Goal: Task Accomplishment & Management: Manage account settings

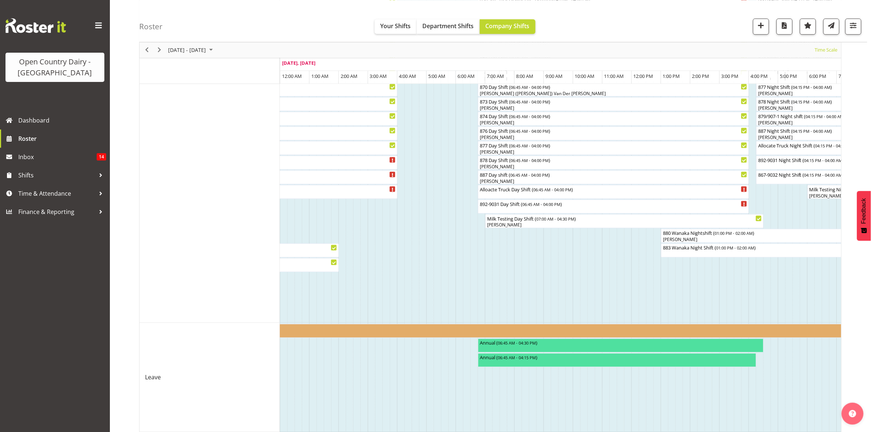
scroll to position [392, 0]
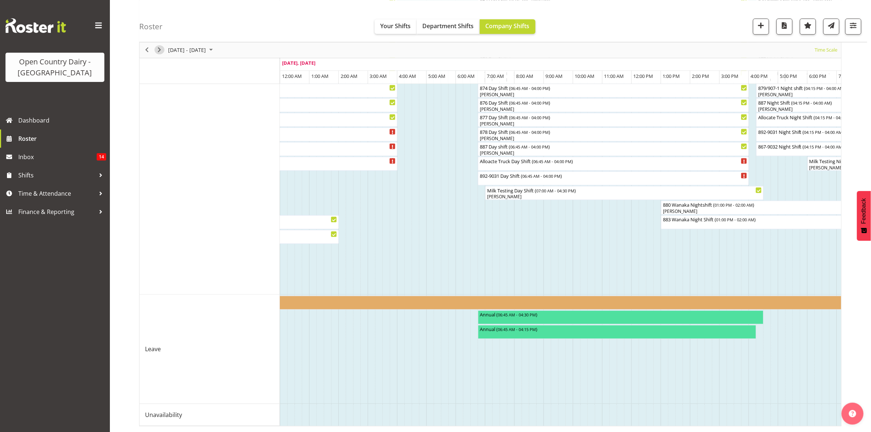
click at [158, 48] on span "Next" at bounding box center [159, 49] width 9 height 9
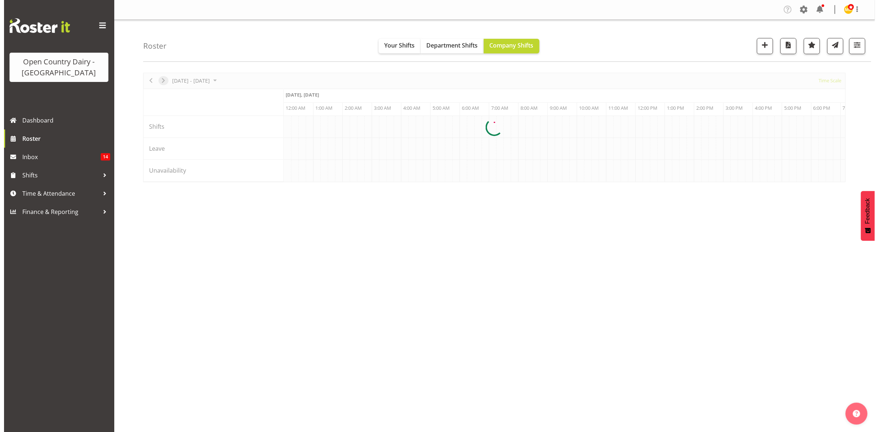
scroll to position [0, 0]
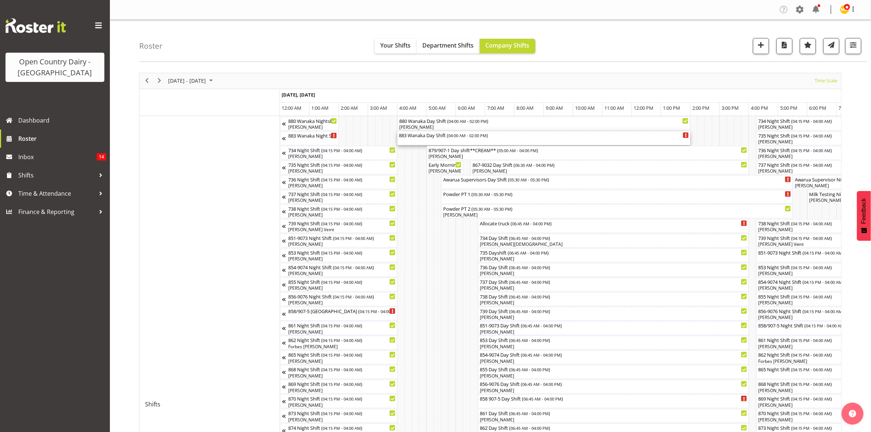
click at [429, 140] on div "883 Wanaka Day Shift ( 04:00 AM - 02:00 PM )" at bounding box center [544, 138] width 290 height 14
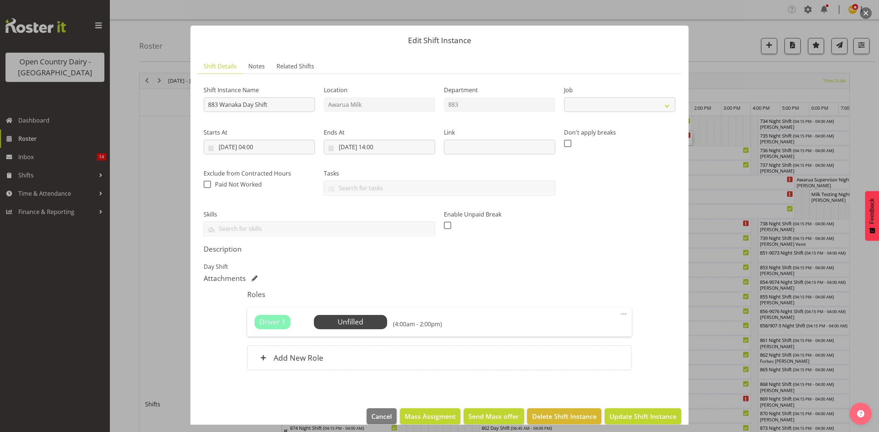
select select "10670"
click at [352, 319] on span "Select Employee" at bounding box center [350, 322] width 55 height 11
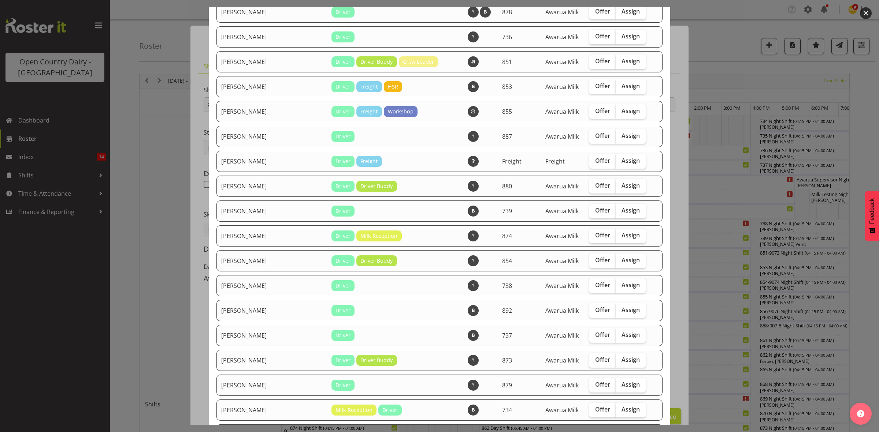
scroll to position [657, 0]
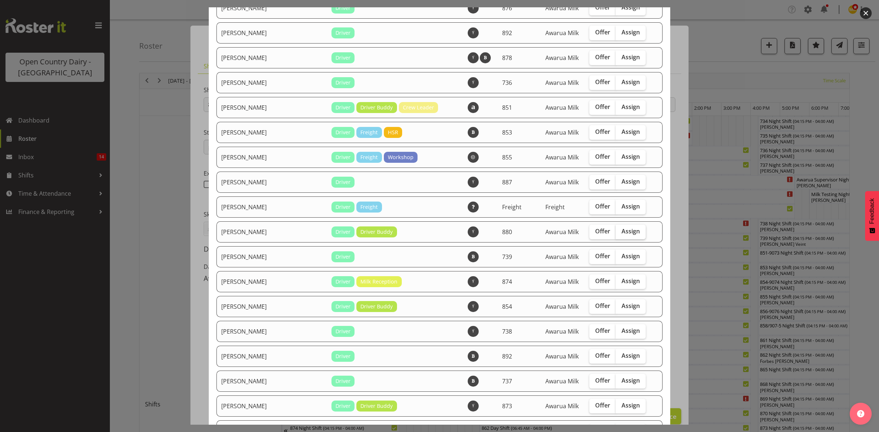
click at [621, 235] on span "Assign" at bounding box center [630, 231] width 18 height 7
click at [619, 234] on input "Assign" at bounding box center [617, 231] width 5 height 5
checkbox input "true"
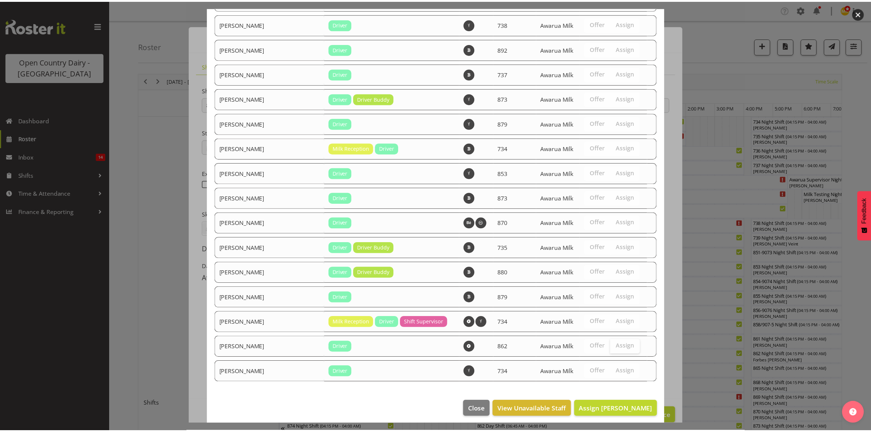
scroll to position [977, 0]
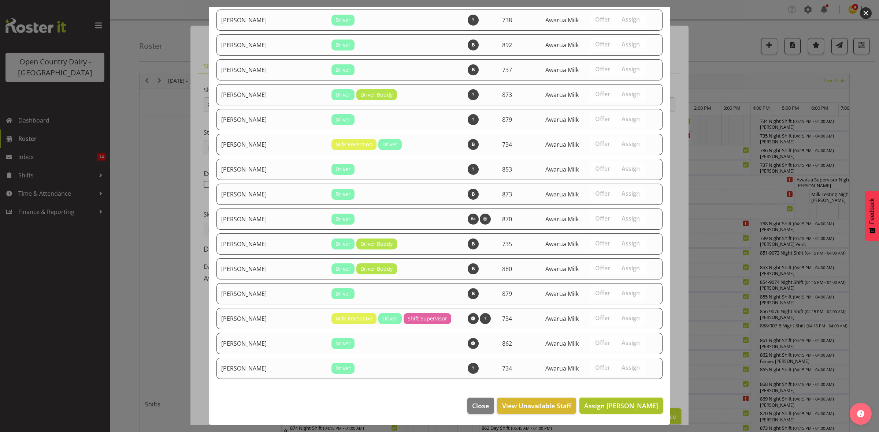
click at [618, 406] on span "Assign [PERSON_NAME]" at bounding box center [621, 406] width 74 height 9
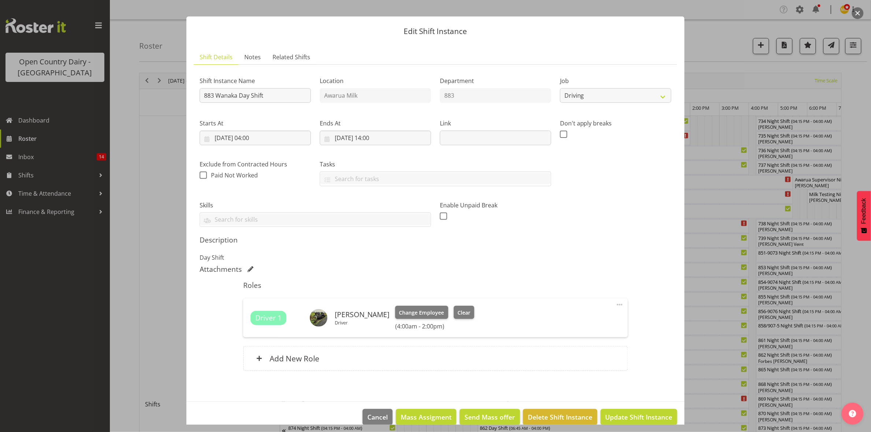
scroll to position [21, 0]
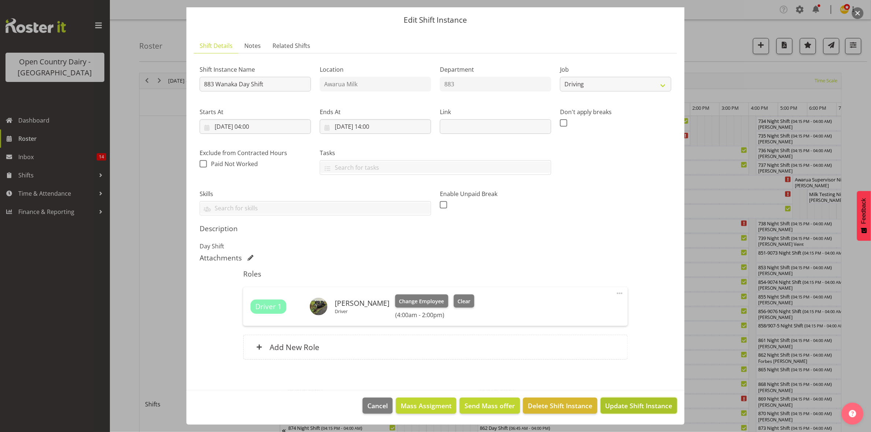
click at [617, 404] on span "Update Shift Instance" at bounding box center [638, 406] width 67 height 10
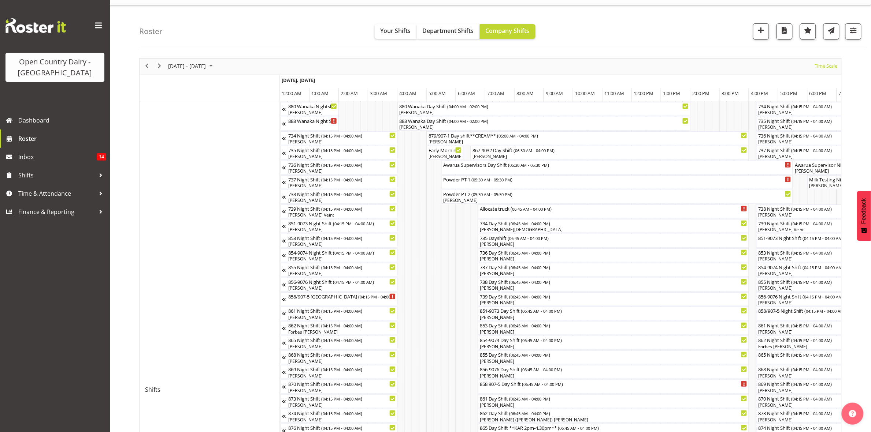
scroll to position [0, 0]
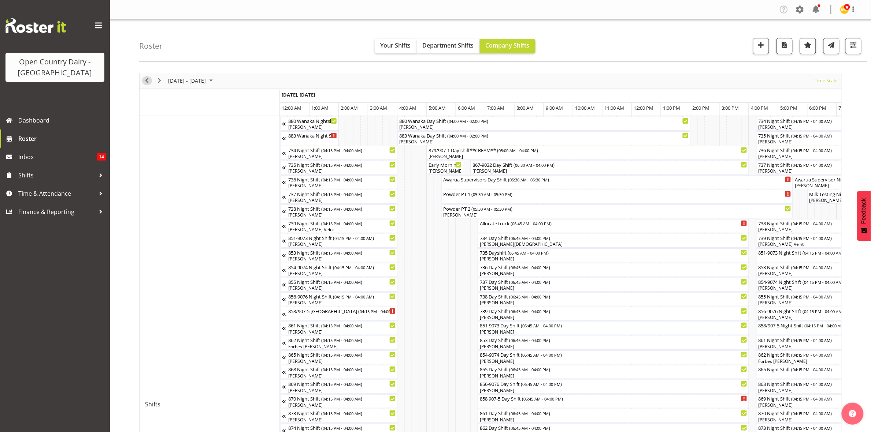
click at [149, 83] on span "Previous" at bounding box center [146, 80] width 9 height 9
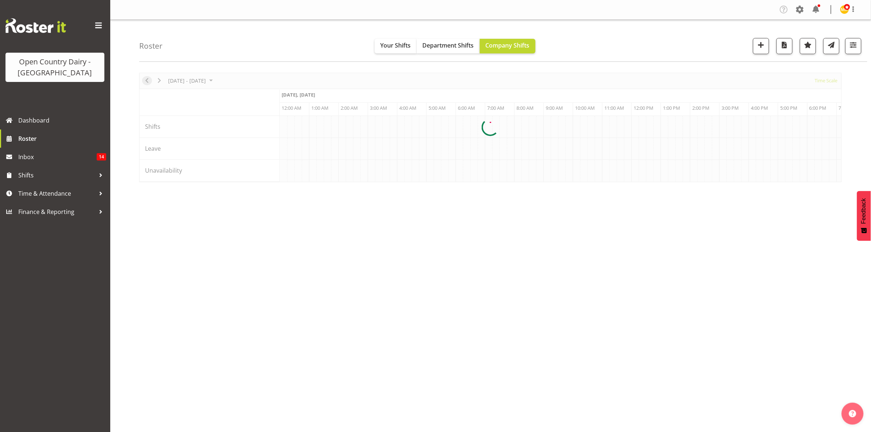
scroll to position [0, 4217]
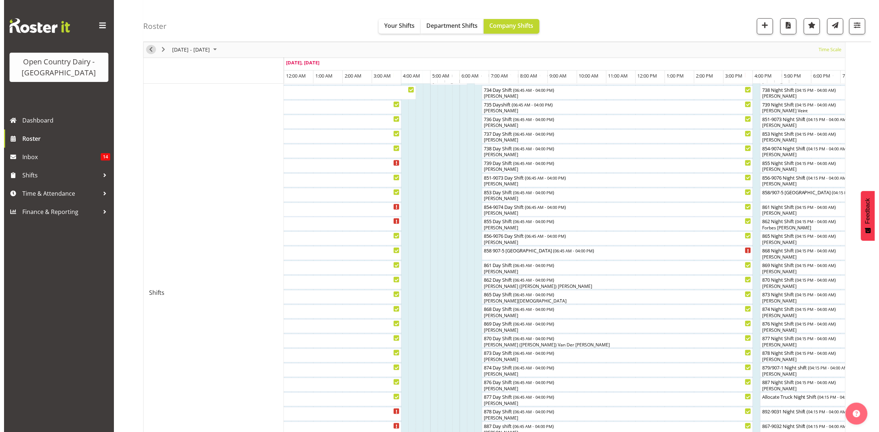
scroll to position [118, 0]
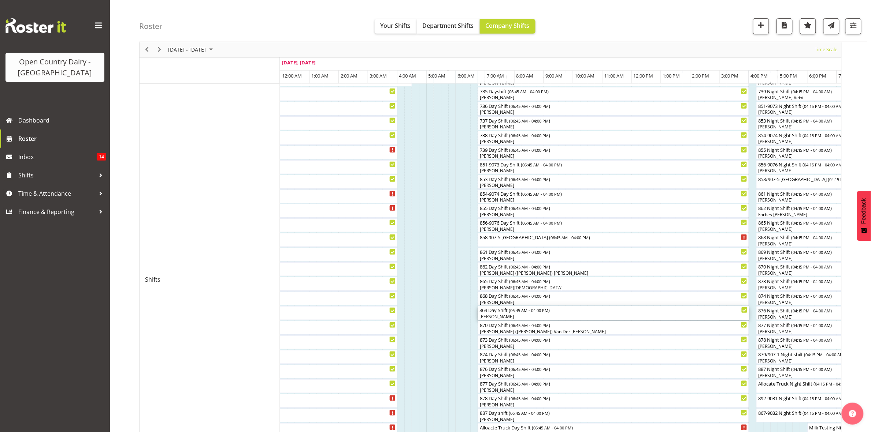
click at [521, 316] on div "[PERSON_NAME]" at bounding box center [613, 317] width 268 height 7
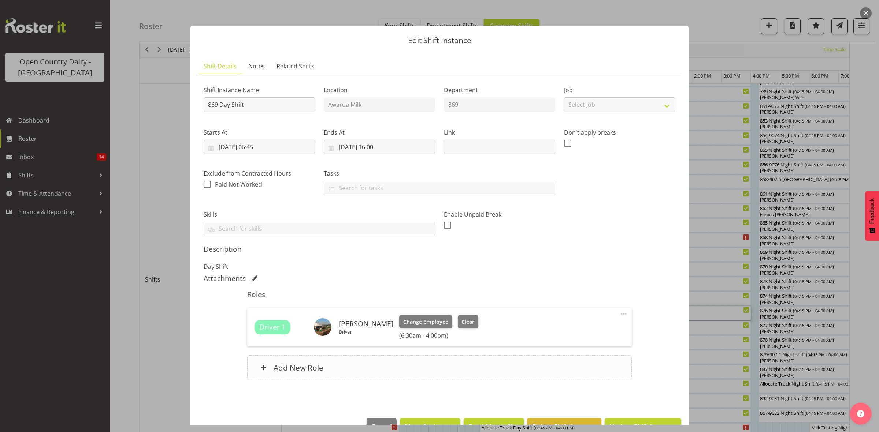
click at [307, 367] on h6 "Add New Role" at bounding box center [298, 368] width 50 height 10
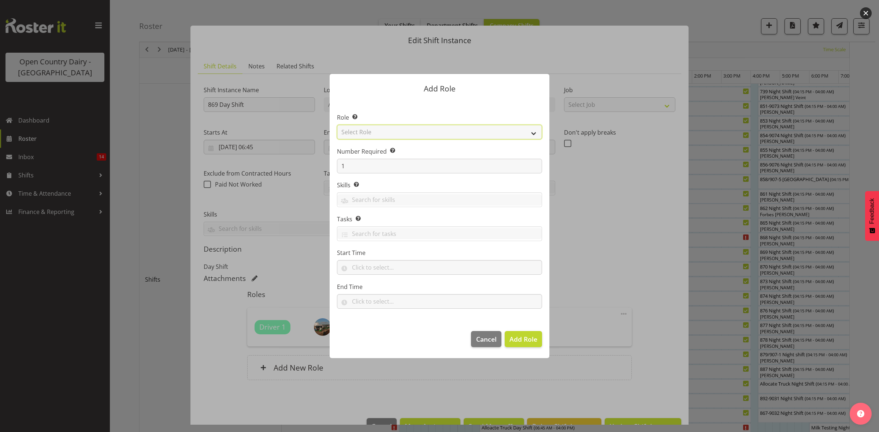
click at [364, 133] on select "Select Role Crew Leader Driver Driver Assessor Dayshift Driver Assessor Nightsh…" at bounding box center [439, 132] width 205 height 15
select select "1154"
click at [337, 125] on select "Select Role Crew Leader Driver Driver Assessor Dayshift Driver Assessor Nightsh…" at bounding box center [439, 132] width 205 height 15
click at [524, 339] on span "Add Role" at bounding box center [523, 339] width 28 height 9
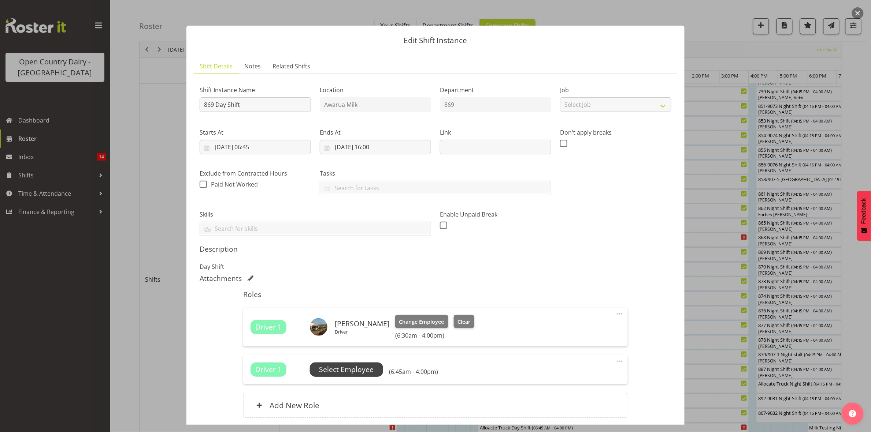
click at [339, 371] on span "Select Employee" at bounding box center [346, 370] width 55 height 11
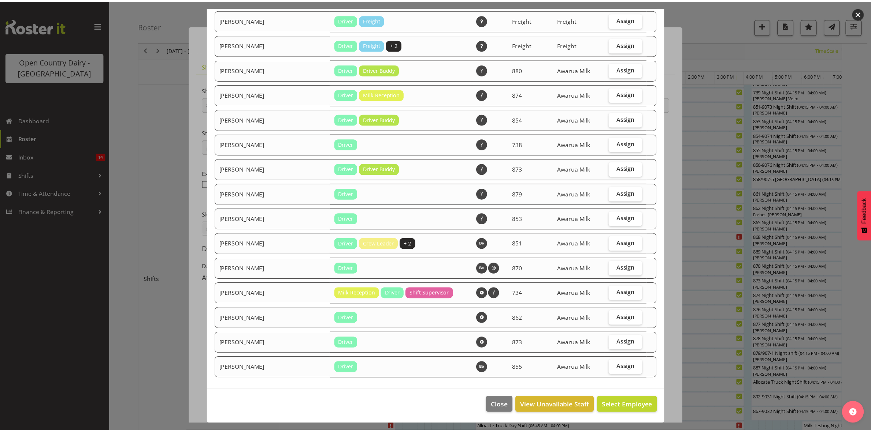
scroll to position [827, 0]
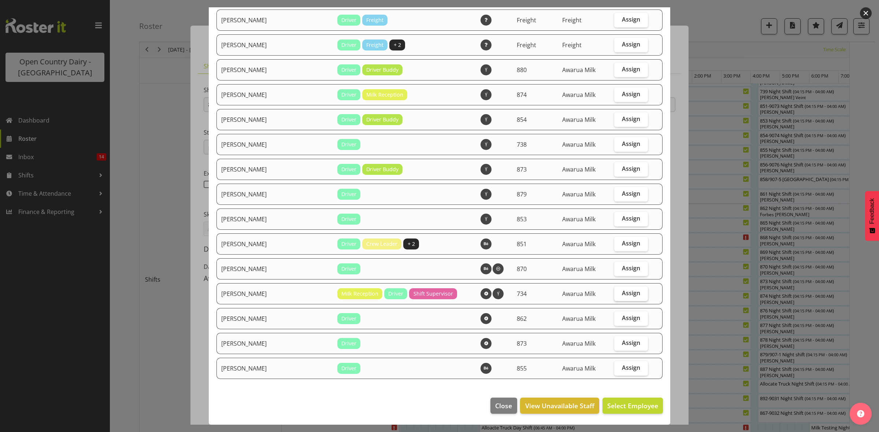
click at [626, 290] on span "Assign" at bounding box center [631, 293] width 18 height 7
click at [619, 291] on input "Assign" at bounding box center [616, 293] width 5 height 5
checkbox input "true"
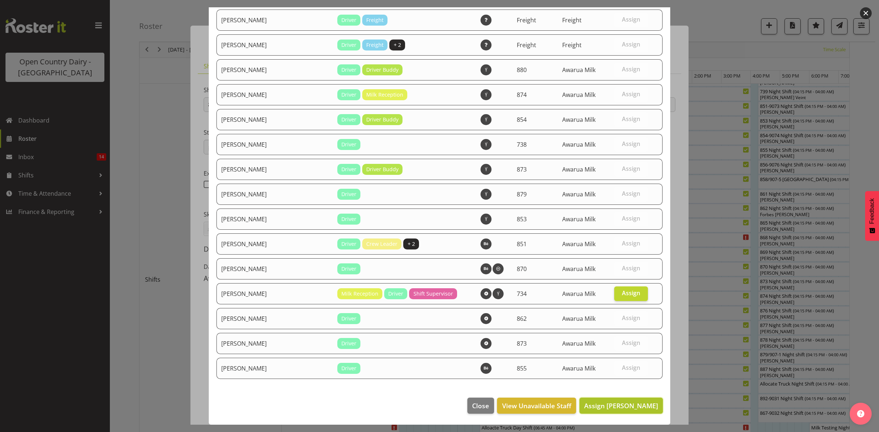
click at [610, 410] on span "Assign [PERSON_NAME]" at bounding box center [621, 406] width 74 height 9
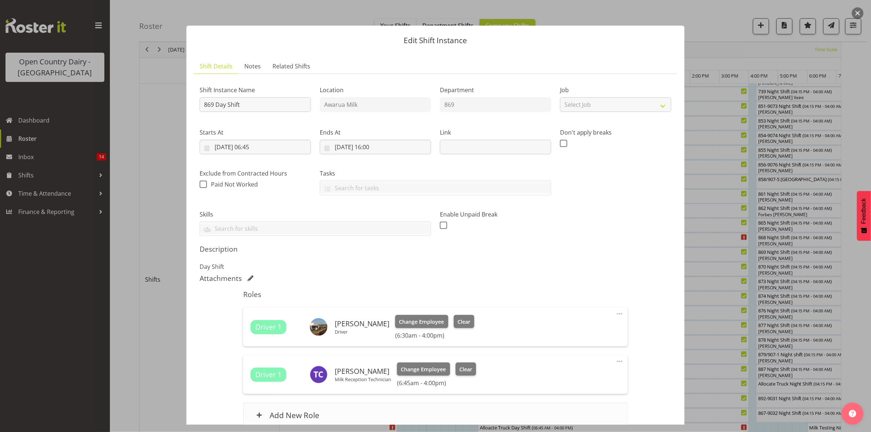
scroll to position [68, 0]
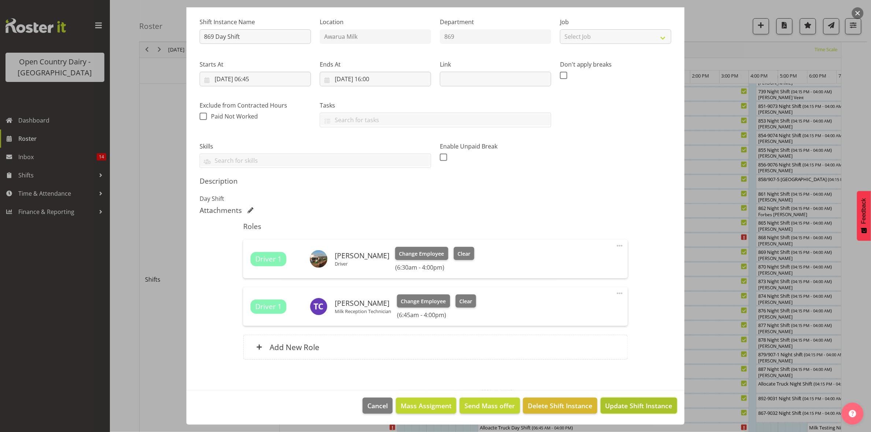
click at [631, 408] on span "Update Shift Instance" at bounding box center [638, 406] width 67 height 10
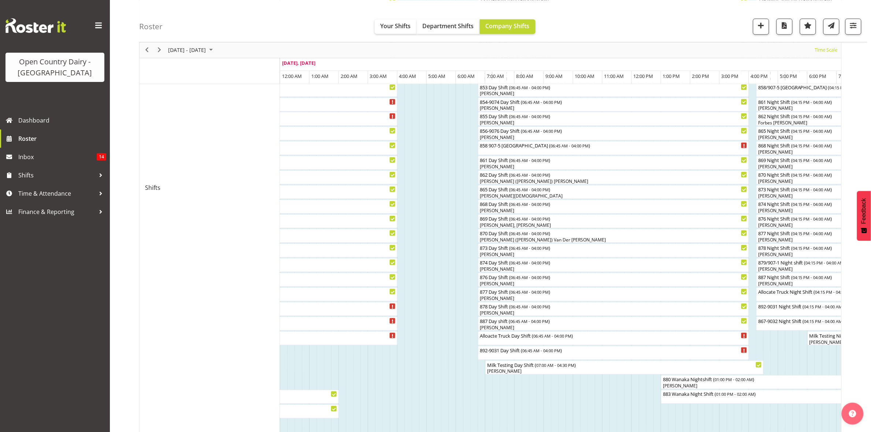
scroll to position [209, 0]
click at [160, 52] on span "Next" at bounding box center [159, 49] width 9 height 9
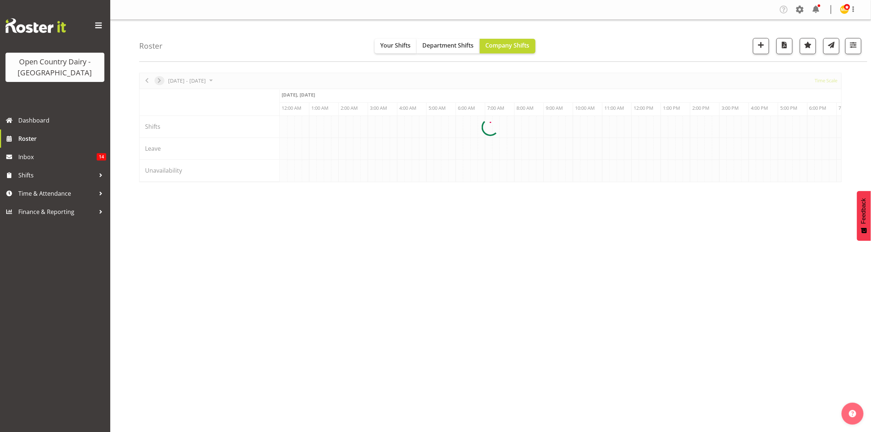
scroll to position [0, 0]
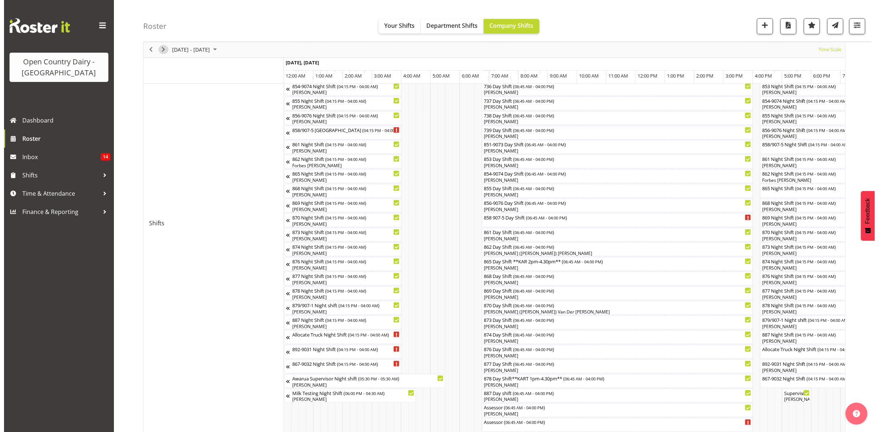
scroll to position [183, 0]
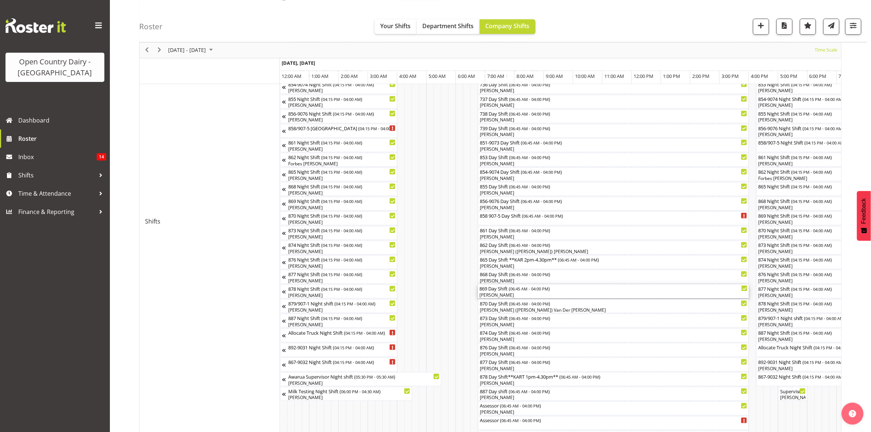
click at [524, 293] on div "869 Day Shift ( 06:45 AM - 04:00 PM ) [PERSON_NAME]" at bounding box center [613, 292] width 268 height 14
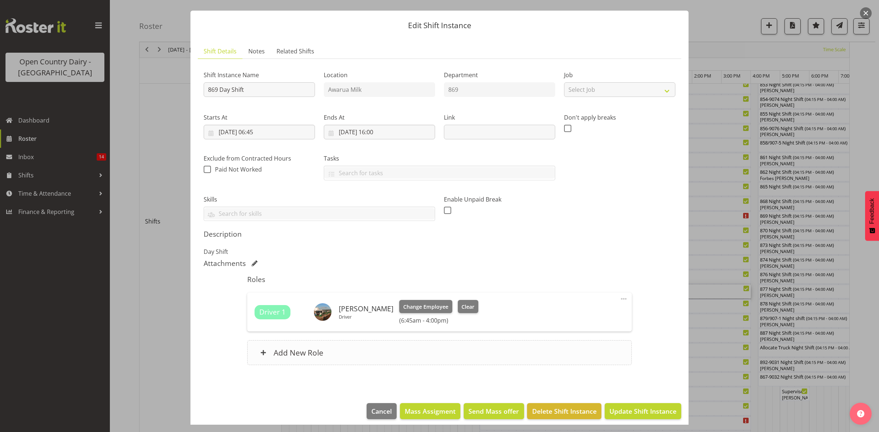
scroll to position [21, 0]
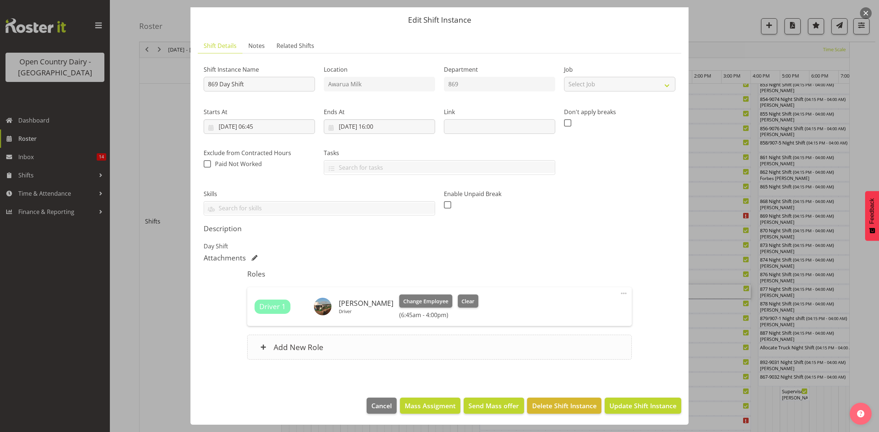
click at [339, 344] on div "Add New Role" at bounding box center [439, 347] width 384 height 25
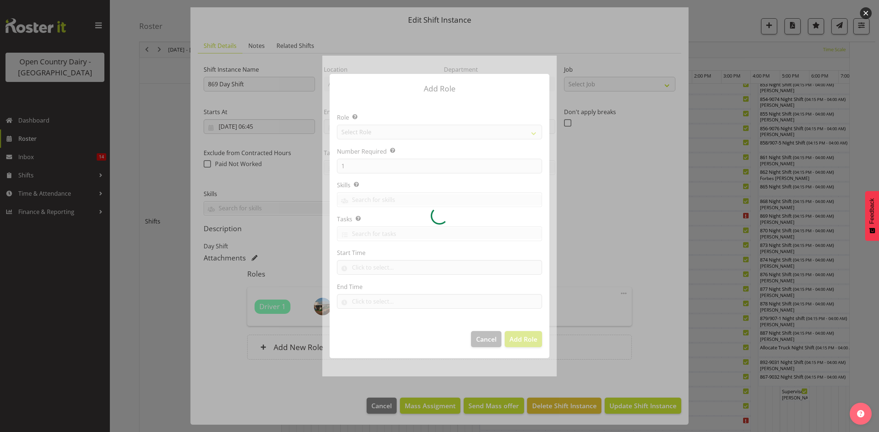
click at [367, 133] on div at bounding box center [439, 216] width 234 height 321
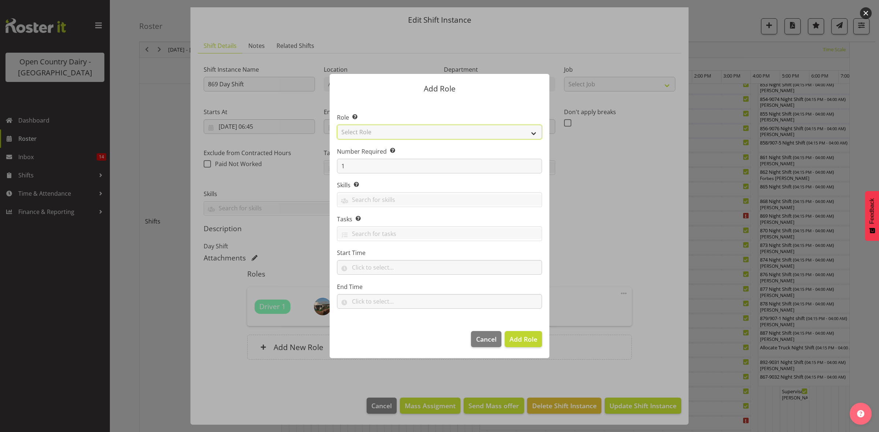
click at [367, 133] on select "Select Role Crew Leader Driver Driver Assessor Dayshift Driver Assessor Nightsh…" at bounding box center [439, 132] width 205 height 15
select select "1154"
click at [337, 125] on select "Select Role Crew Leader Driver Driver Assessor Dayshift Driver Assessor Nightsh…" at bounding box center [439, 132] width 205 height 15
click at [528, 342] on span "Add Role" at bounding box center [523, 339] width 28 height 9
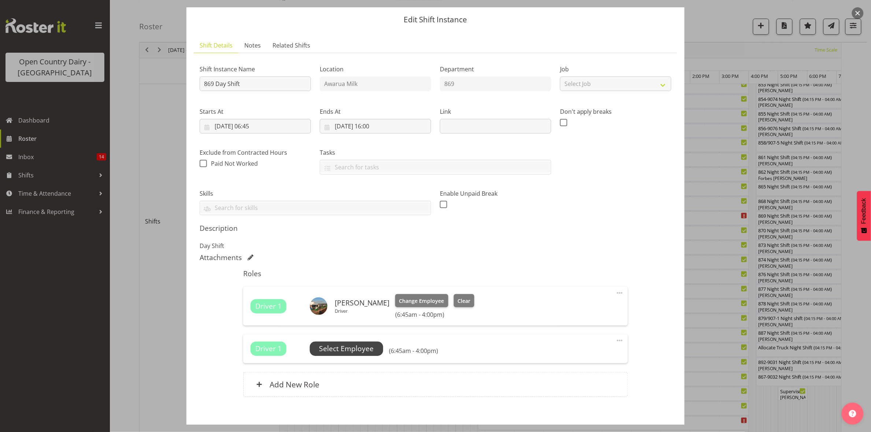
click at [346, 347] on span "Select Employee" at bounding box center [346, 349] width 55 height 11
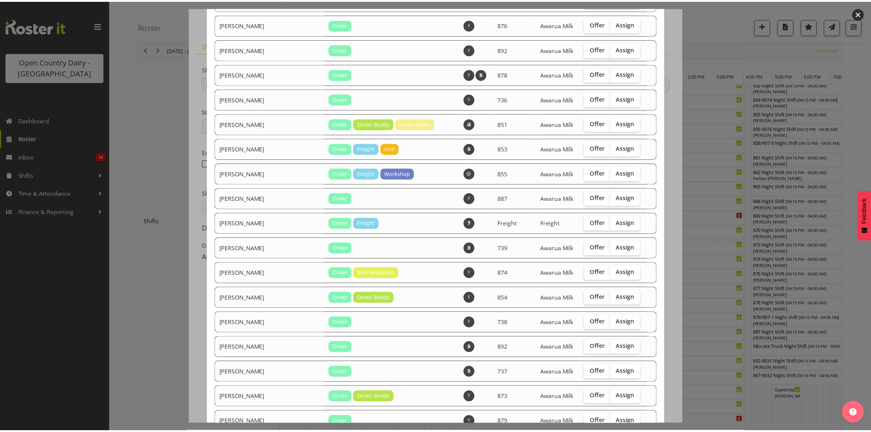
scroll to position [927, 0]
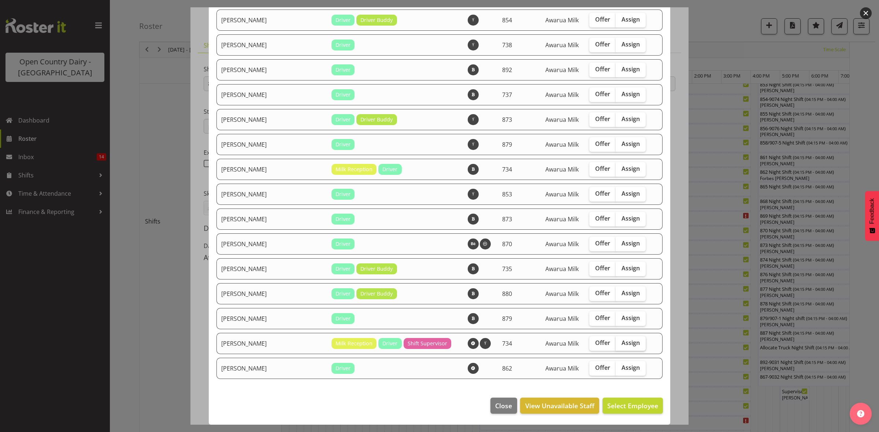
click at [630, 342] on label "Assign" at bounding box center [630, 343] width 30 height 15
click at [620, 342] on input "Assign" at bounding box center [617, 343] width 5 height 5
checkbox input "true"
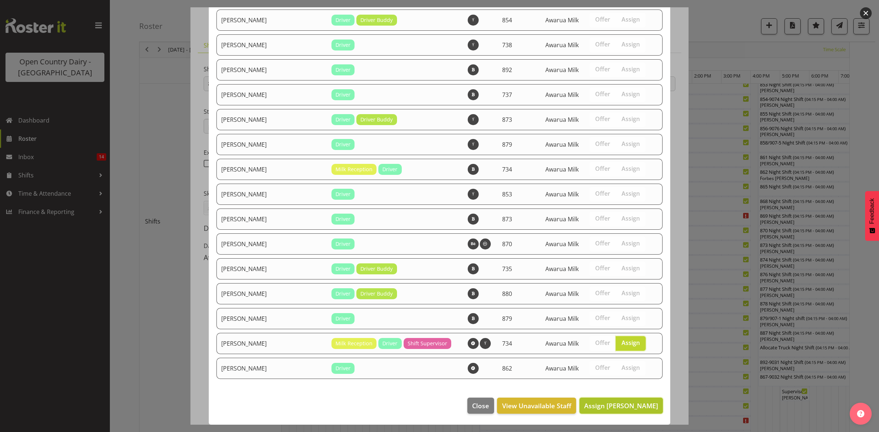
click at [621, 403] on span "Assign [PERSON_NAME]" at bounding box center [621, 406] width 74 height 9
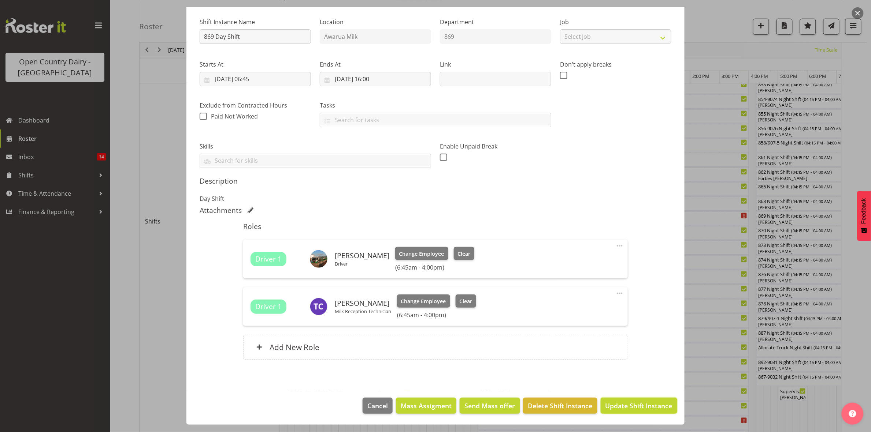
click at [619, 409] on span "Update Shift Instance" at bounding box center [638, 406] width 67 height 10
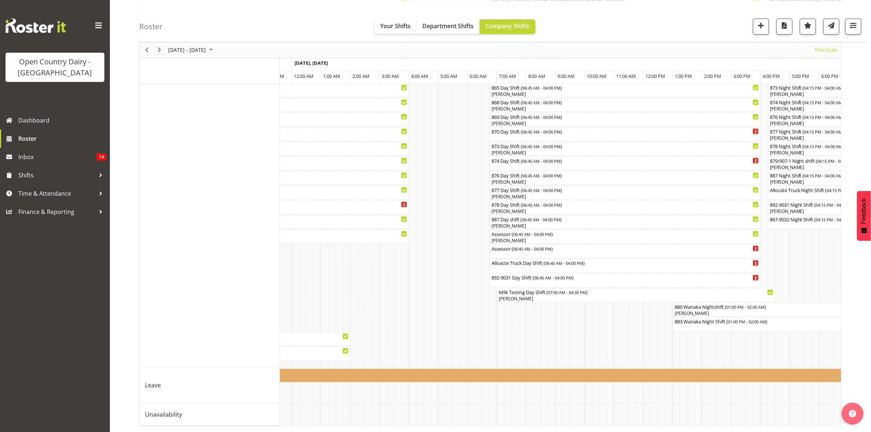
scroll to position [0, 2130]
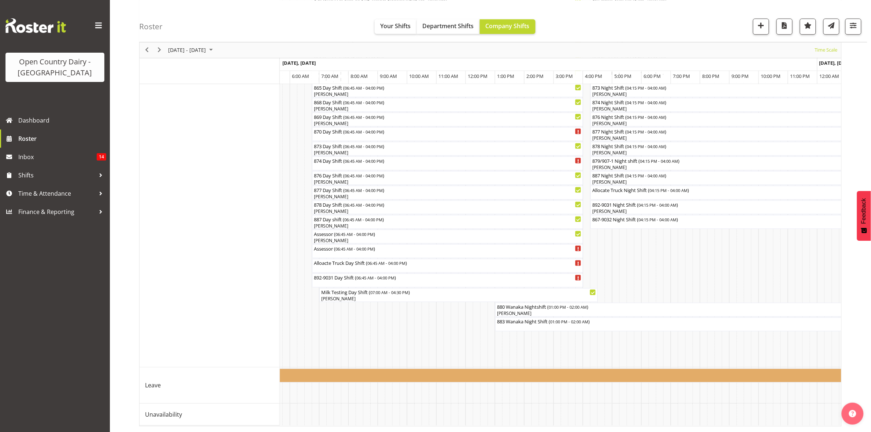
drag, startPoint x: 552, startPoint y: 426, endPoint x: 532, endPoint y: 422, distance: 20.3
click at [532, 422] on div "880 Wanaka Nightshift ( 01:00 PM - 02:00 AM ) [PERSON_NAME] 883 Wanaka Night Sh…" at bounding box center [560, 108] width 561 height 636
